Goal: Transaction & Acquisition: Register for event/course

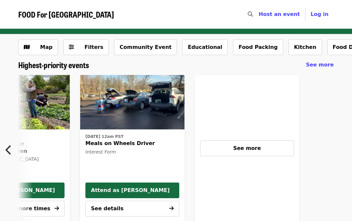
scroll to position [0, 393]
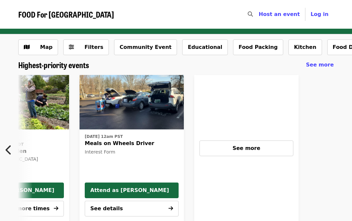
click at [246, 147] on span "See more" at bounding box center [246, 148] width 28 height 6
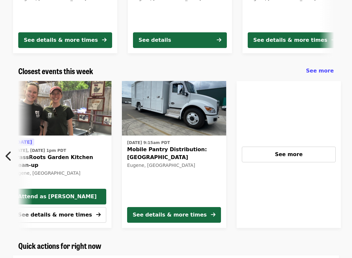
scroll to position [0, 236]
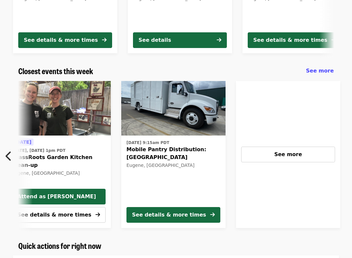
click at [287, 154] on span "See more" at bounding box center [288, 154] width 28 height 6
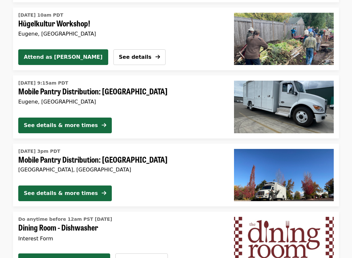
scroll to position [815, 0]
click at [53, 189] on div "See details & more times" at bounding box center [61, 193] width 74 height 8
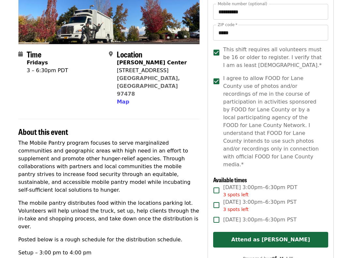
scroll to position [114, 0]
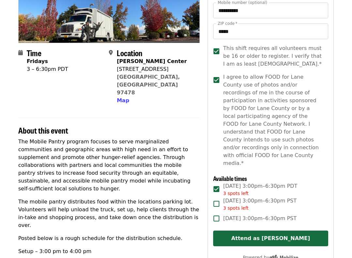
click at [267, 221] on button "Attend as [PERSON_NAME]" at bounding box center [270, 238] width 115 height 16
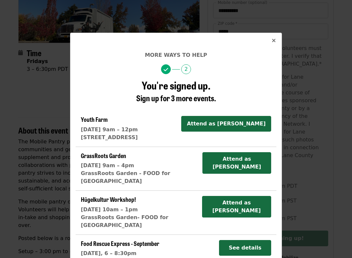
click at [275, 36] on button "Close" at bounding box center [274, 41] width 16 height 16
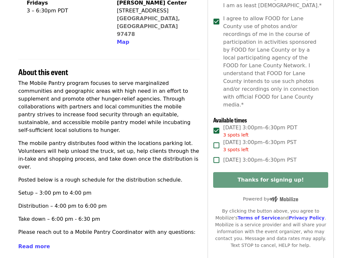
scroll to position [172, 0]
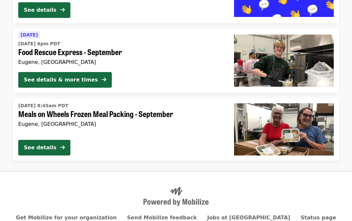
scroll to position [671, 0]
